Goal: Transaction & Acquisition: Purchase product/service

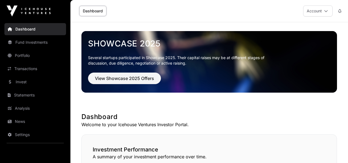
scroll to position [83, 0]
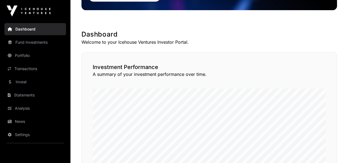
click at [35, 53] on link "Portfolio" at bounding box center [35, 56] width 62 height 12
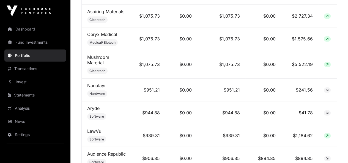
scroll to position [825, 0]
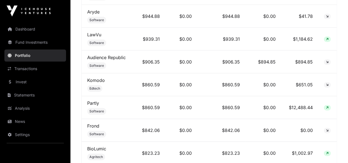
click at [33, 68] on link "Transactions" at bounding box center [35, 69] width 62 height 12
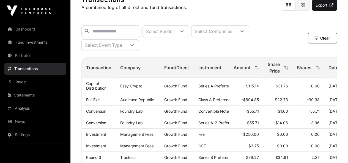
scroll to position [193, 0]
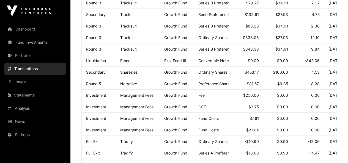
click at [29, 82] on link "Invest" at bounding box center [35, 82] width 62 height 12
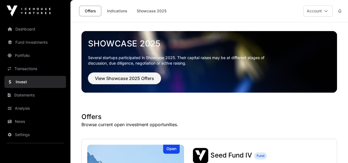
click at [151, 82] on button "View Showcase 2025 Offers" at bounding box center [124, 79] width 73 height 12
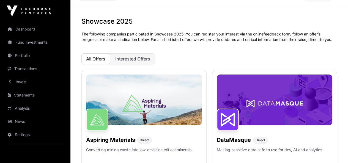
scroll to position [28, 0]
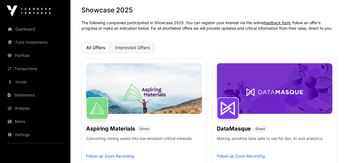
click at [135, 45] on span "Interested Offers" at bounding box center [132, 48] width 35 height 6
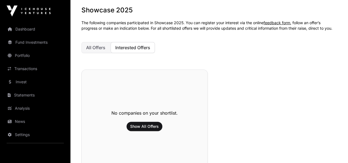
click at [98, 46] on span "All Offers" at bounding box center [95, 48] width 19 height 6
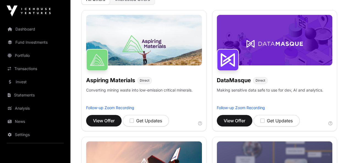
scroll to position [110, 0]
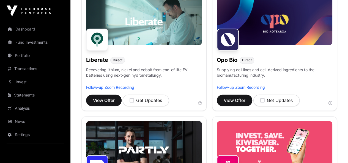
scroll to position [358, 0]
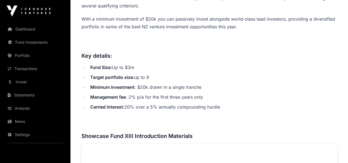
scroll to position [165, 0]
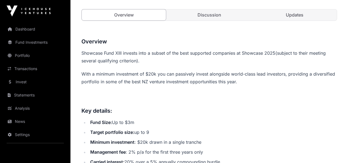
click at [201, 20] on link "Discussion" at bounding box center [209, 14] width 84 height 11
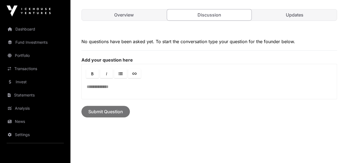
click at [278, 20] on link "Updates" at bounding box center [294, 14] width 84 height 11
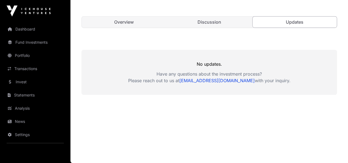
scroll to position [191, 0]
click at [128, 22] on link "Overview" at bounding box center [124, 22] width 84 height 11
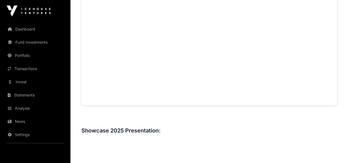
scroll to position [411, 0]
